Goal: Task Accomplishment & Management: Manage account settings

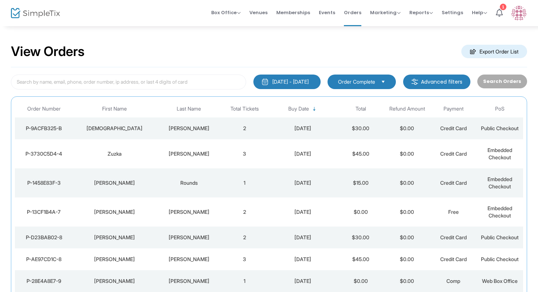
click at [165, 127] on div "[PERSON_NAME]" at bounding box center [188, 128] width 61 height 7
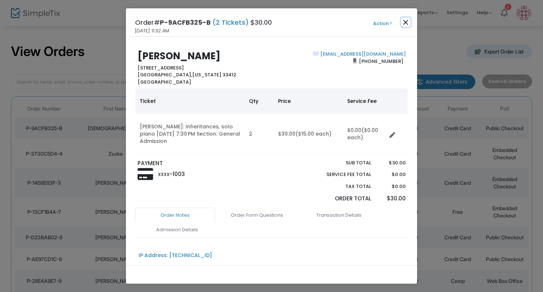
click at [404, 20] on button "Close" at bounding box center [405, 21] width 9 height 9
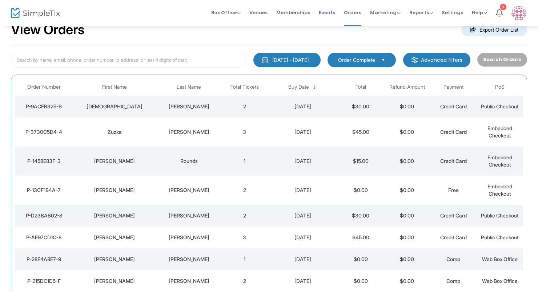
click at [335, 12] on span "Events" at bounding box center [327, 12] width 16 height 19
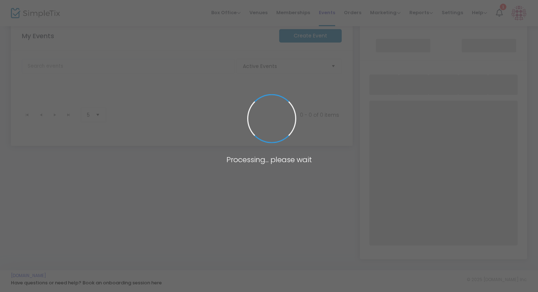
scroll to position [116, 0]
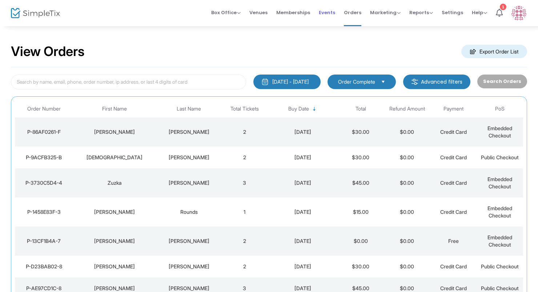
click at [326, 13] on span "Events" at bounding box center [327, 12] width 16 height 19
click at [32, 17] on img at bounding box center [35, 13] width 49 height 11
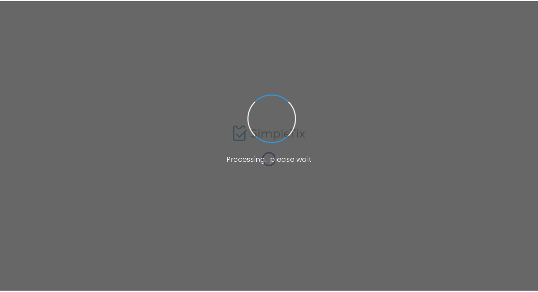
scroll to position [116, 0]
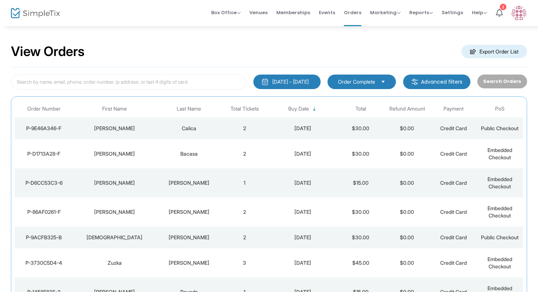
click at [177, 123] on td "Calica" at bounding box center [188, 128] width 65 height 22
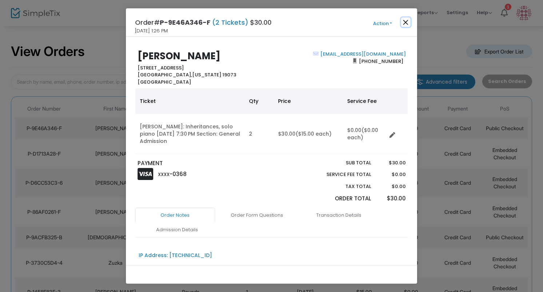
click at [402, 20] on button "Close" at bounding box center [405, 21] width 9 height 9
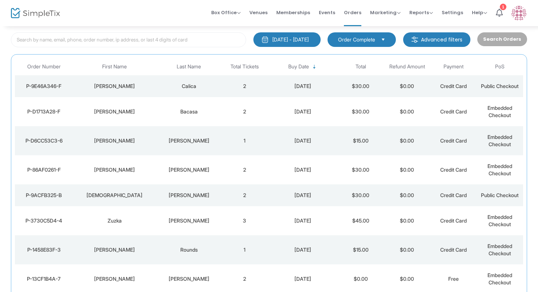
scroll to position [44, 0]
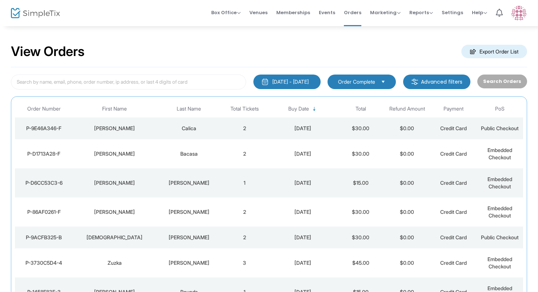
scroll to position [44, 0]
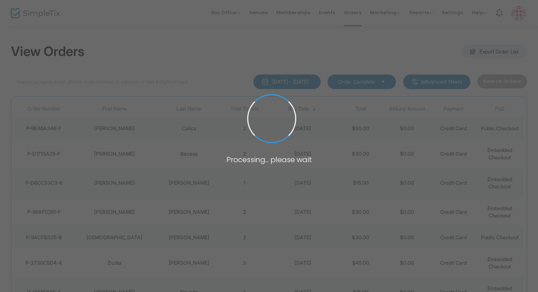
scroll to position [44, 0]
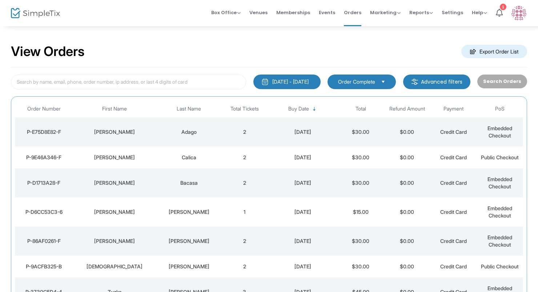
click at [96, 139] on td "Richard" at bounding box center [115, 131] width 84 height 29
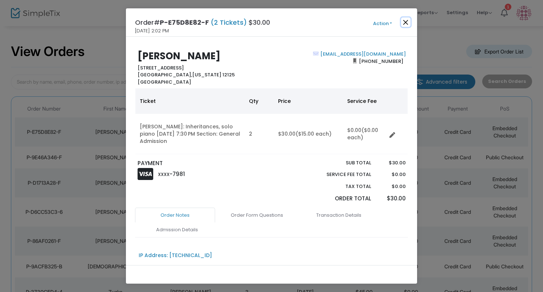
click at [406, 20] on button "Close" at bounding box center [405, 21] width 9 height 9
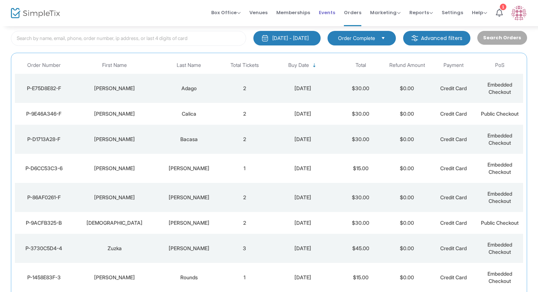
click at [328, 15] on span "Events" at bounding box center [327, 12] width 16 height 19
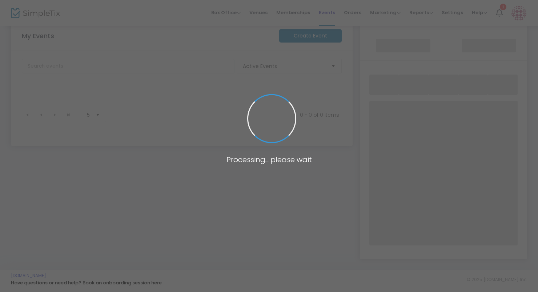
scroll to position [116, 0]
